Goal: Information Seeking & Learning: Learn about a topic

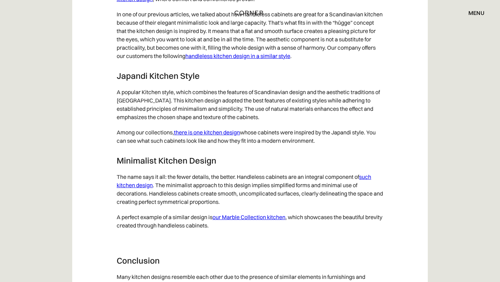
scroll to position [3555, 0]
click at [196, 136] on link "there is one kitchen design" at bounding box center [207, 132] width 66 height 7
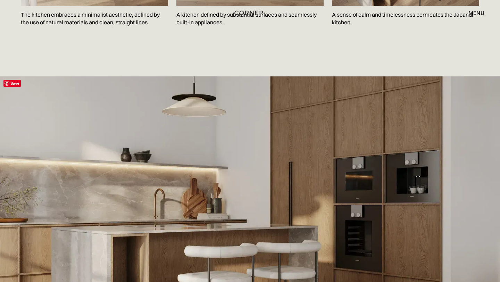
scroll to position [1332, 0]
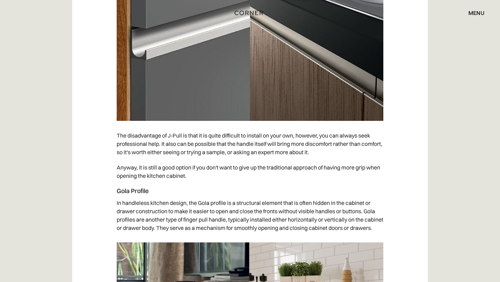
scroll to position [2411, 0]
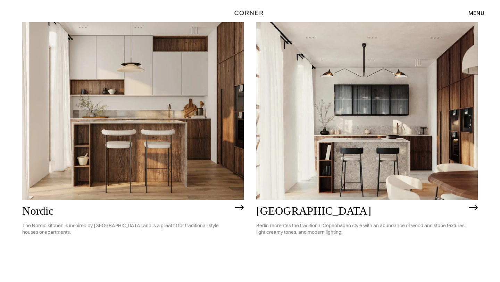
scroll to position [83, 0]
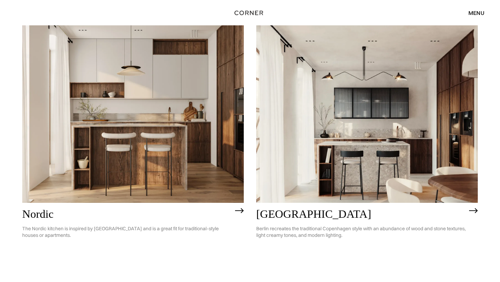
click at [337, 119] on img at bounding box center [366, 113] width 221 height 177
